Goal: Navigation & Orientation: Go to known website

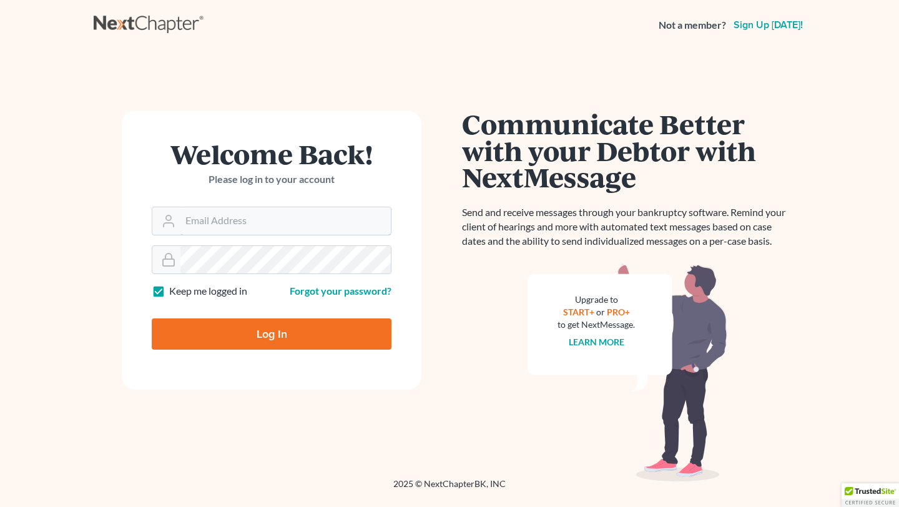
type input "[EMAIL_ADDRESS][DOMAIN_NAME]"
click at [230, 328] on input "Log In" at bounding box center [272, 334] width 240 height 31
type input "Thinking..."
